Goal: Task Accomplishment & Management: Use online tool/utility

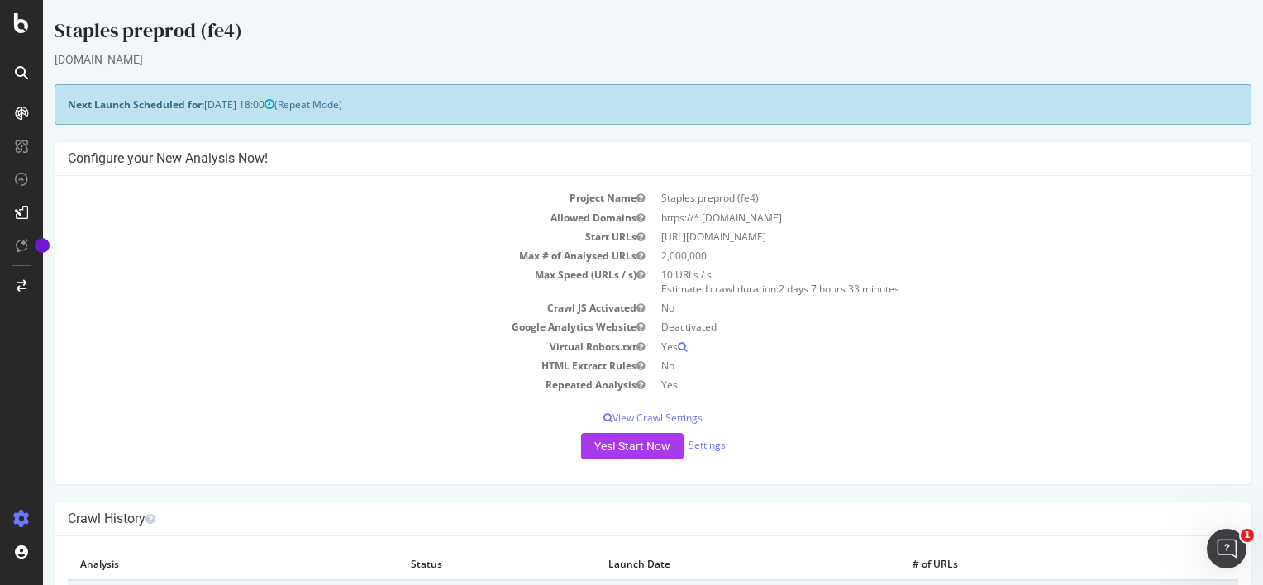
scroll to position [112, 0]
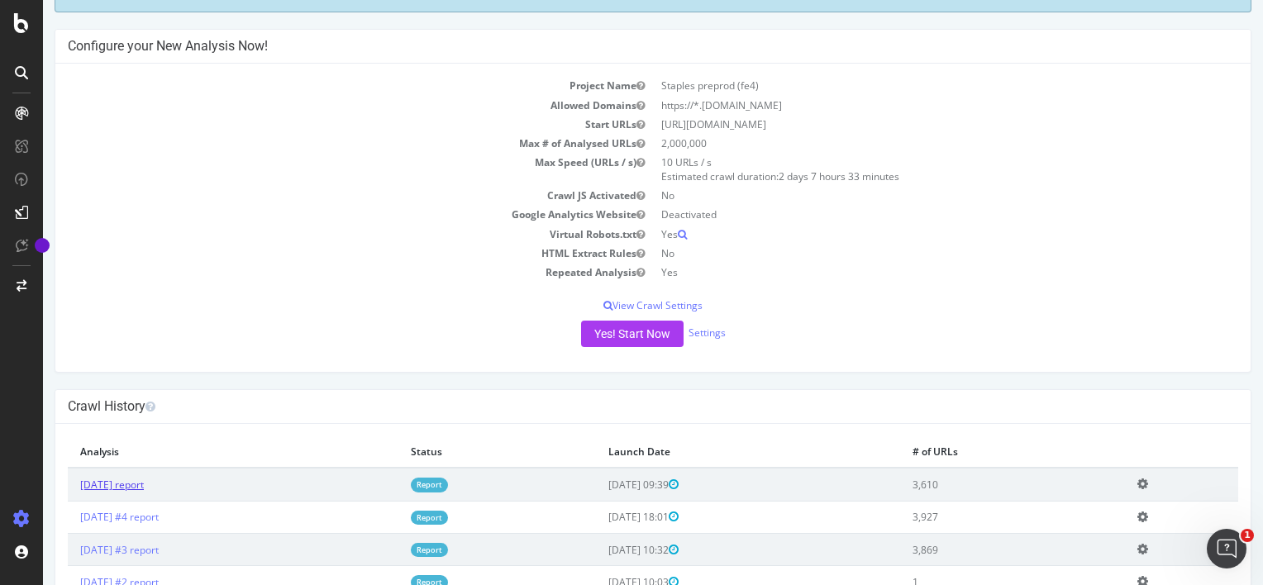
click at [144, 488] on link "[DATE] report" at bounding box center [112, 485] width 64 height 14
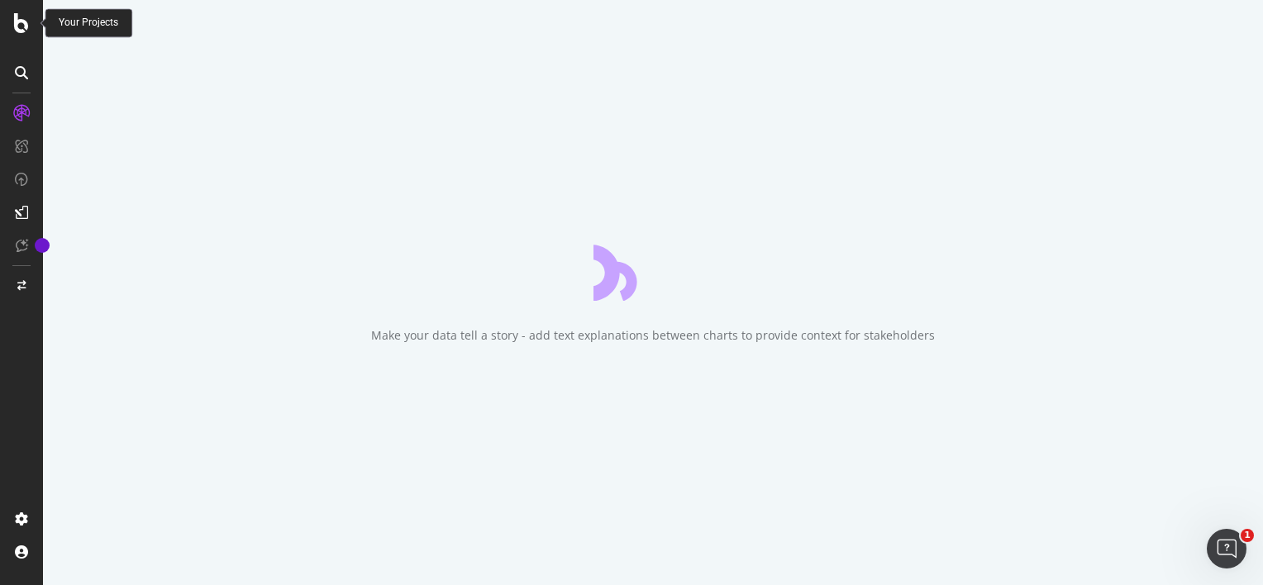
click at [29, 21] on div at bounding box center [22, 23] width 40 height 20
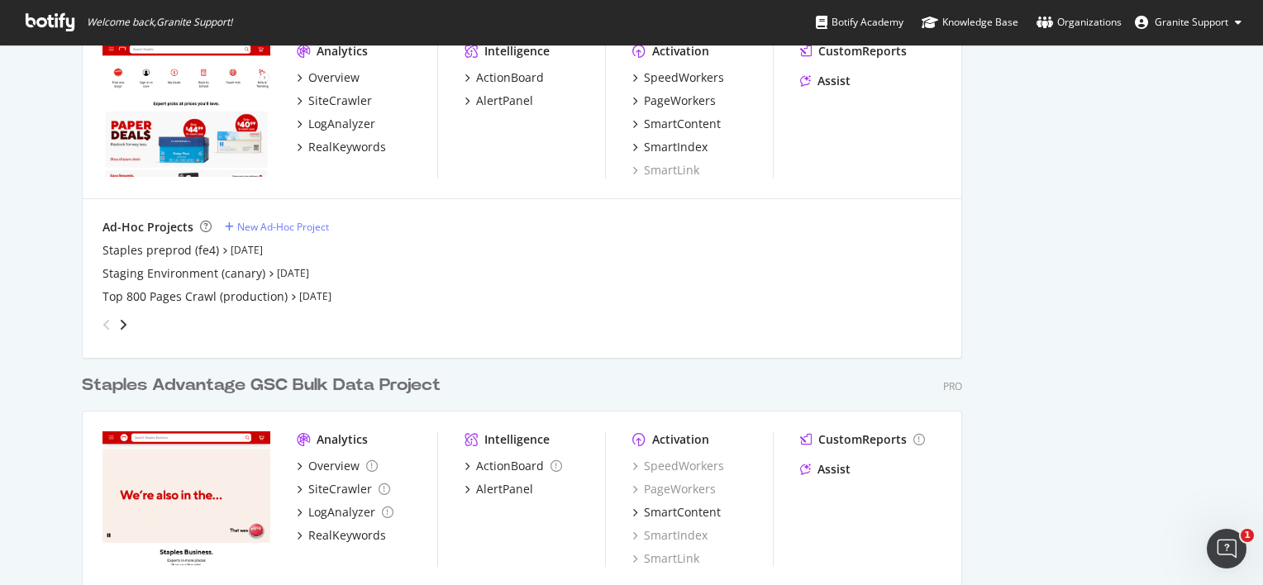
scroll to position [765, 0]
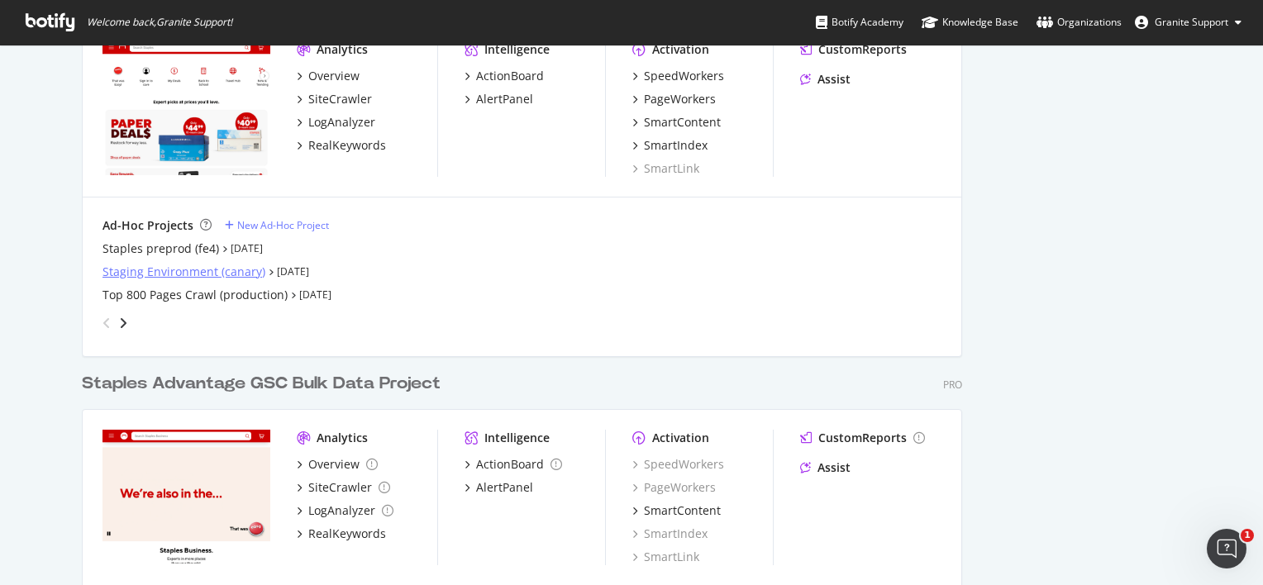
click at [188, 269] on div "Staging Environment (canary)" at bounding box center [183, 272] width 163 height 17
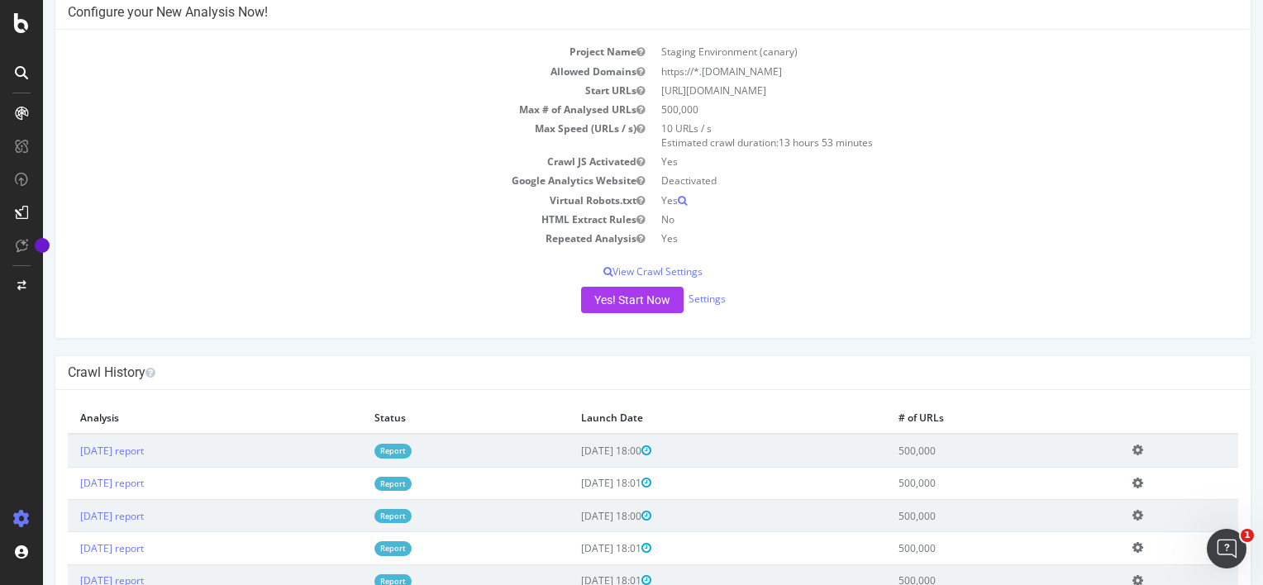
scroll to position [192, 0]
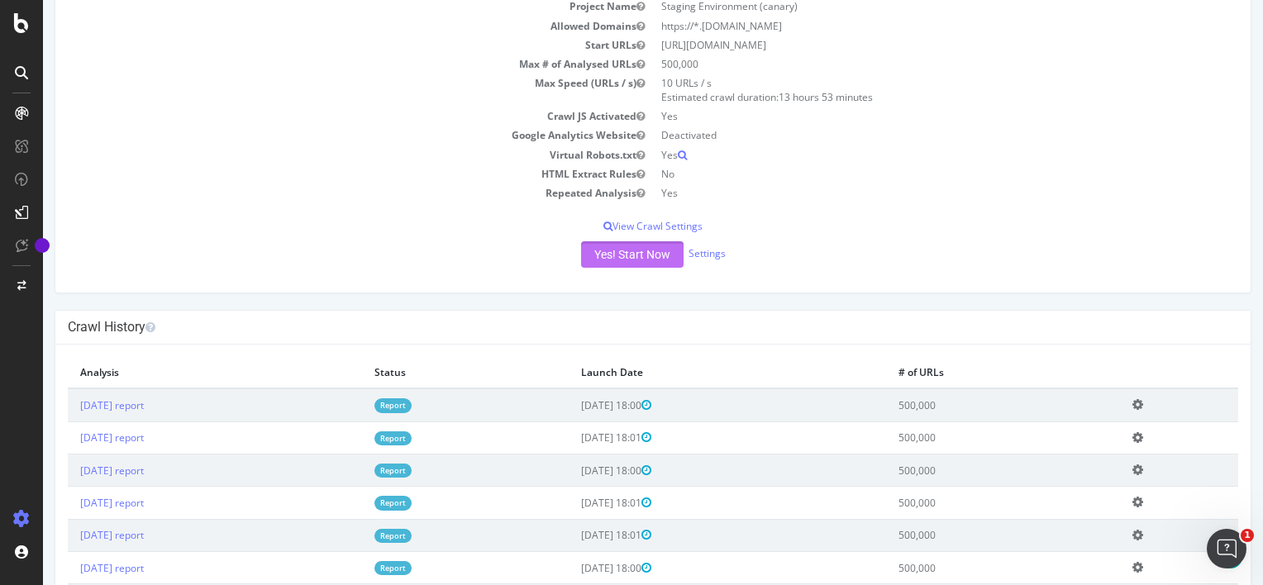
click at [661, 250] on button "Yes! Start Now" at bounding box center [632, 254] width 102 height 26
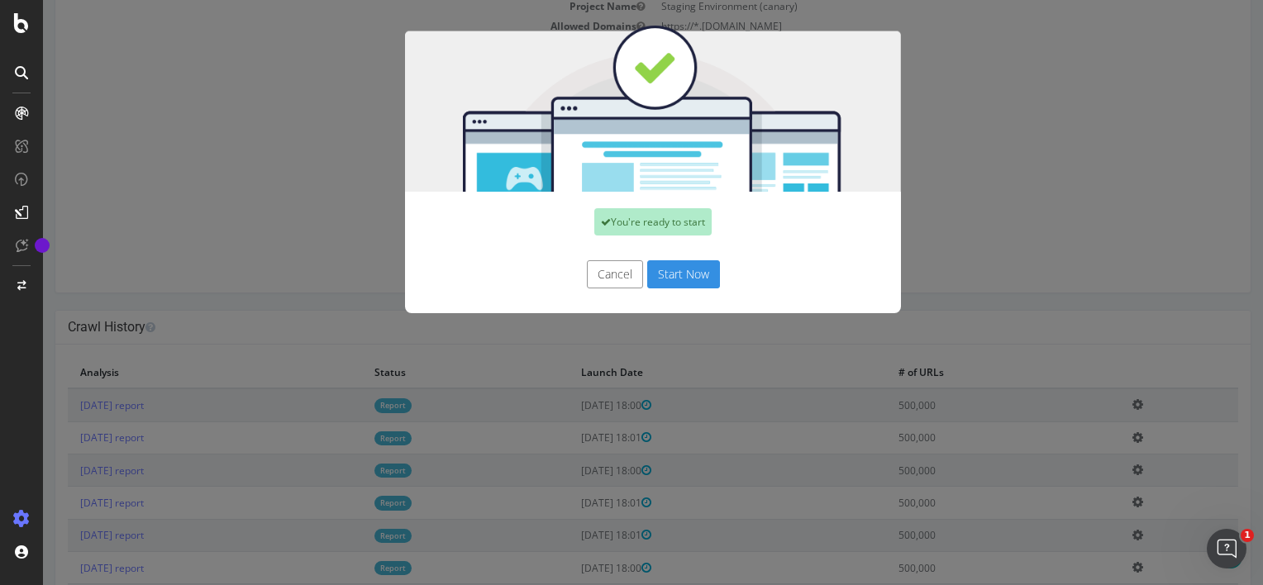
click at [688, 278] on button "Start Now" at bounding box center [683, 274] width 73 height 28
